Goal: Information Seeking & Learning: Find specific fact

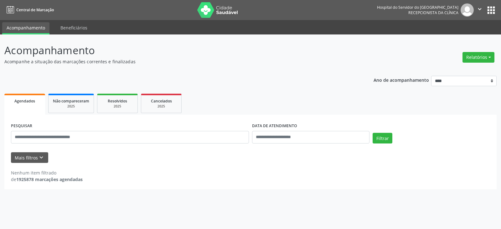
click at [66, 135] on input "text" at bounding box center [130, 137] width 238 height 13
click at [373, 133] on button "Filtrar" at bounding box center [383, 138] width 20 height 11
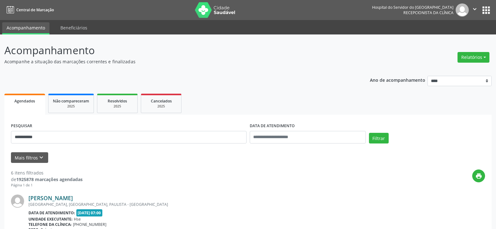
click at [73, 199] on link "[PERSON_NAME]" at bounding box center [50, 197] width 44 height 7
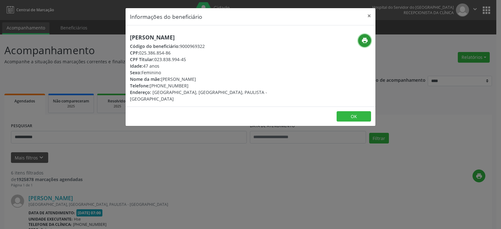
click at [365, 41] on icon "print" at bounding box center [364, 40] width 7 height 7
click at [365, 15] on button "×" at bounding box center [369, 15] width 13 height 15
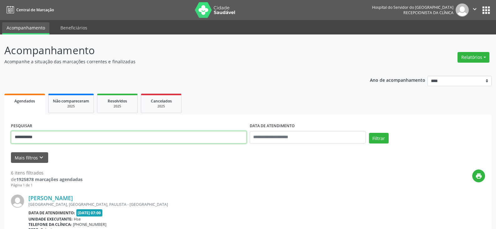
drag, startPoint x: 73, startPoint y: 141, endPoint x: 0, endPoint y: 141, distance: 72.7
type input "**********"
click at [369, 133] on button "Filtrar" at bounding box center [379, 138] width 20 height 11
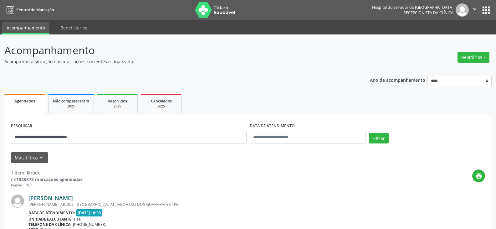
click at [65, 198] on link "[PERSON_NAME]" at bounding box center [50, 197] width 44 height 7
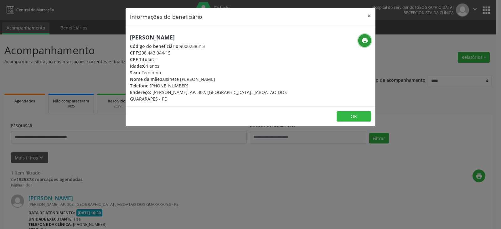
click at [363, 41] on icon "print" at bounding box center [364, 40] width 7 height 7
drag, startPoint x: 160, startPoint y: 85, endPoint x: 188, endPoint y: 85, distance: 27.9
click at [188, 85] on div "Telefone: [PHONE_NUMBER]" at bounding box center [209, 85] width 158 height 7
copy div "98600-3191"
click at [366, 16] on button "×" at bounding box center [369, 15] width 13 height 15
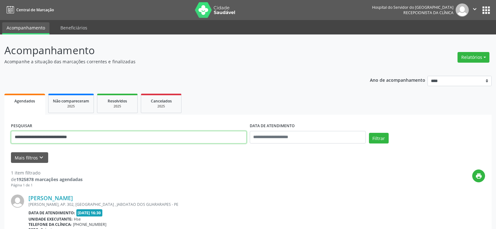
drag, startPoint x: 120, startPoint y: 137, endPoint x: 2, endPoint y: 131, distance: 118.2
click at [2, 131] on div "**********" at bounding box center [248, 164] width 496 height 260
type input "**********"
click at [369, 133] on button "Filtrar" at bounding box center [379, 138] width 20 height 11
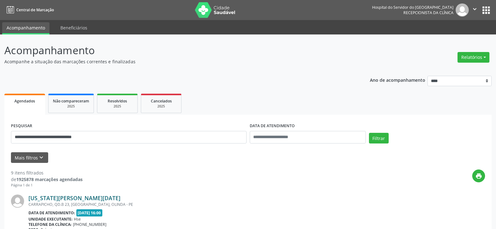
click at [73, 199] on link "[US_STATE][PERSON_NAME][DATE]" at bounding box center [74, 197] width 92 height 7
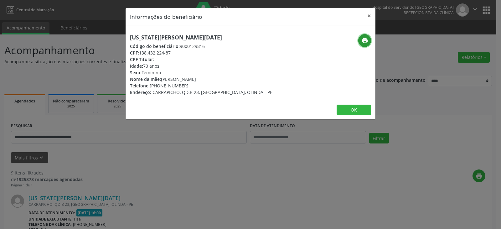
click at [365, 42] on icon "print" at bounding box center [364, 40] width 7 height 7
drag, startPoint x: 160, startPoint y: 84, endPoint x: 185, endPoint y: 84, distance: 25.7
click at [185, 84] on div "Telefone: [PHONE_NUMBER]" at bounding box center [201, 85] width 142 height 7
copy div "99841-2221"
drag, startPoint x: 362, startPoint y: 17, endPoint x: 371, endPoint y: 17, distance: 8.8
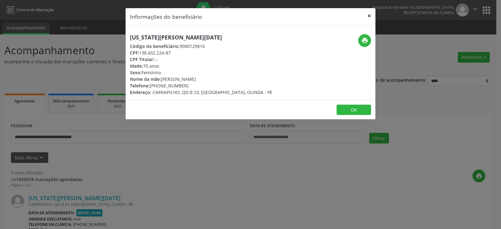
click at [363, 17] on header "Informações do beneficiário ×" at bounding box center [251, 16] width 250 height 17
click at [371, 17] on button "×" at bounding box center [369, 15] width 13 height 15
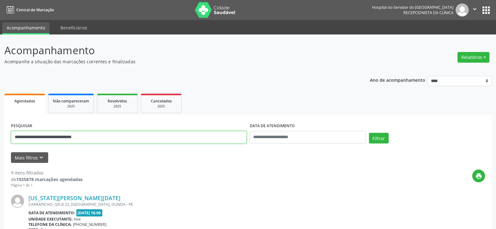
drag, startPoint x: 118, startPoint y: 133, endPoint x: 19, endPoint y: 127, distance: 99.4
click at [13, 133] on input "**********" at bounding box center [129, 137] width 236 height 13
click at [369, 133] on button "Filtrar" at bounding box center [379, 138] width 20 height 11
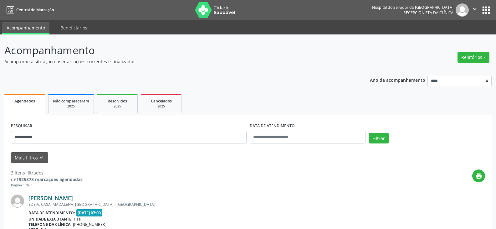
click at [44, 198] on link "[PERSON_NAME]" at bounding box center [50, 197] width 44 height 7
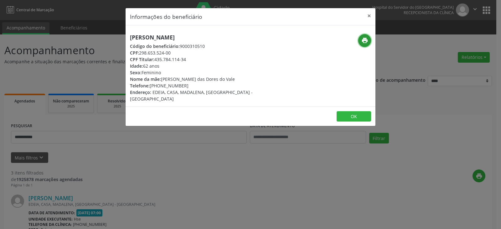
click at [363, 42] on icon "print" at bounding box center [364, 40] width 7 height 7
drag, startPoint x: 160, startPoint y: 85, endPoint x: 196, endPoint y: 87, distance: 35.4
click at [190, 87] on div "Telefone: [PHONE_NUMBER]" at bounding box center [209, 85] width 158 height 7
copy div "98454-7327"
drag, startPoint x: 156, startPoint y: 60, endPoint x: 190, endPoint y: 62, distance: 34.5
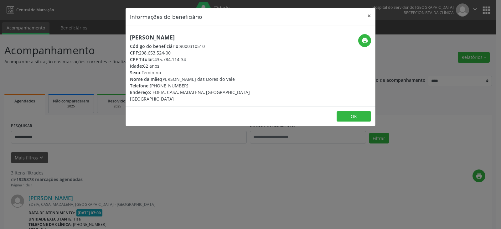
click at [190, 62] on div "CPF Titular: 435.784.114-34" at bounding box center [209, 59] width 158 height 7
copy div "435.784.114-34"
drag, startPoint x: 365, startPoint y: 17, endPoint x: 338, endPoint y: 27, distance: 29.1
click at [365, 17] on button "×" at bounding box center [369, 15] width 13 height 15
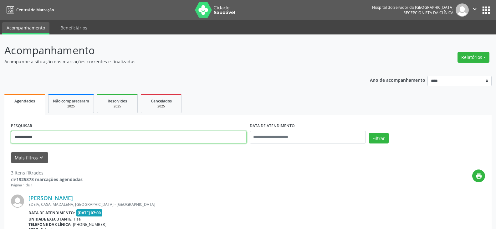
drag, startPoint x: 94, startPoint y: 136, endPoint x: 0, endPoint y: 142, distance: 94.1
paste input "***"
type input "**********"
click at [369, 133] on button "Filtrar" at bounding box center [379, 138] width 20 height 11
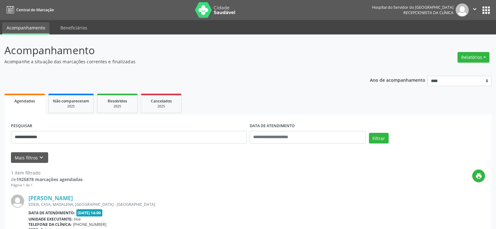
click at [56, 203] on div "EDEIA, CASA, MADALENA, [GEOGRAPHIC_DATA] - [GEOGRAPHIC_DATA]" at bounding box center [209, 204] width 363 height 5
click at [65, 200] on link "[PERSON_NAME]" at bounding box center [50, 197] width 44 height 7
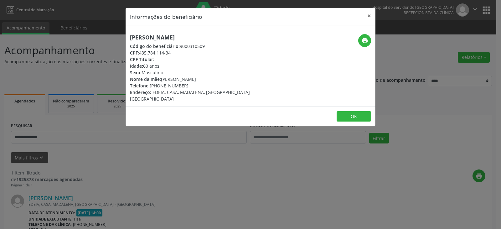
drag, startPoint x: 205, startPoint y: 36, endPoint x: 122, endPoint y: 36, distance: 83.0
click at [122, 36] on div "Informações do beneficiário × [PERSON_NAME] Código do beneficiário: 9000310509 …" at bounding box center [250, 114] width 501 height 229
copy h5 "[PERSON_NAME]"
